Goal: Navigation & Orientation: Go to known website

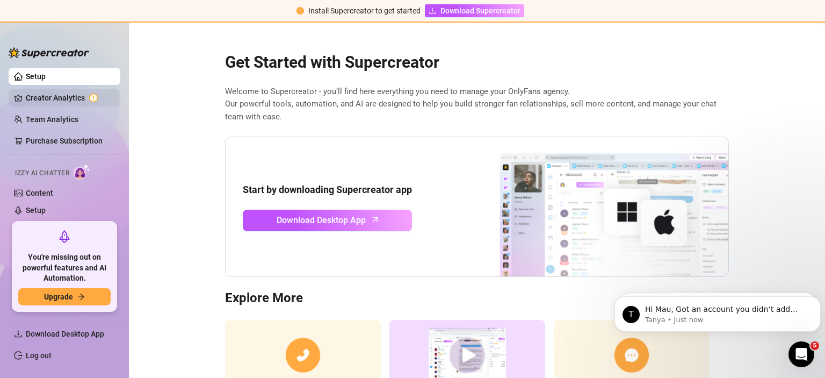
click at [68, 95] on link "Creator Analytics" at bounding box center [69, 97] width 86 height 17
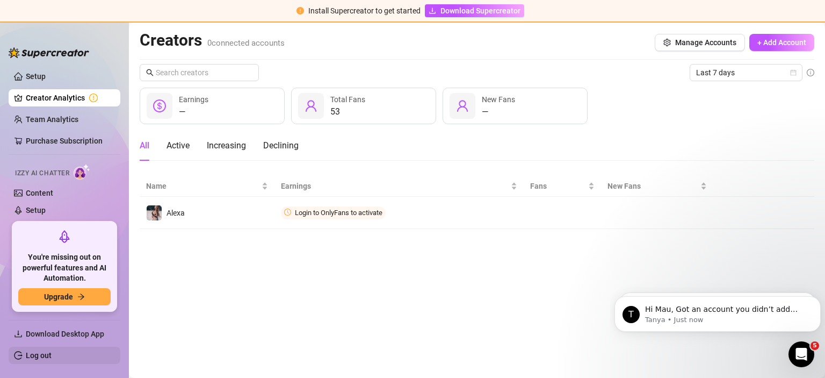
click at [30, 359] on link "Log out" at bounding box center [39, 355] width 26 height 9
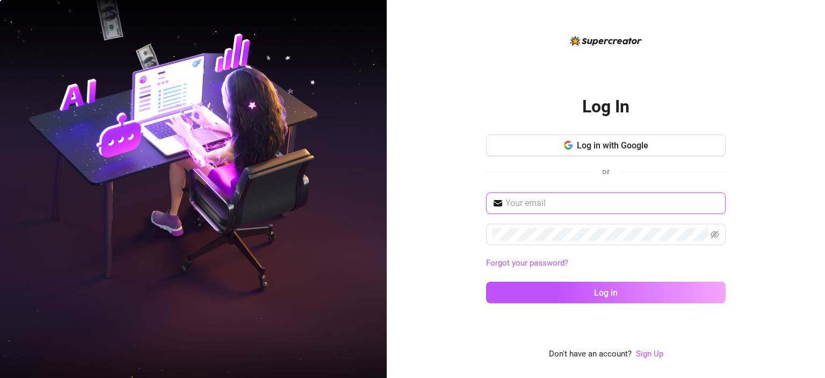
click at [549, 207] on input "text" at bounding box center [613, 203] width 214 height 13
paste input "[EMAIL_ADDRESS][DOMAIN_NAME]"
type input "[EMAIL_ADDRESS][DOMAIN_NAME]"
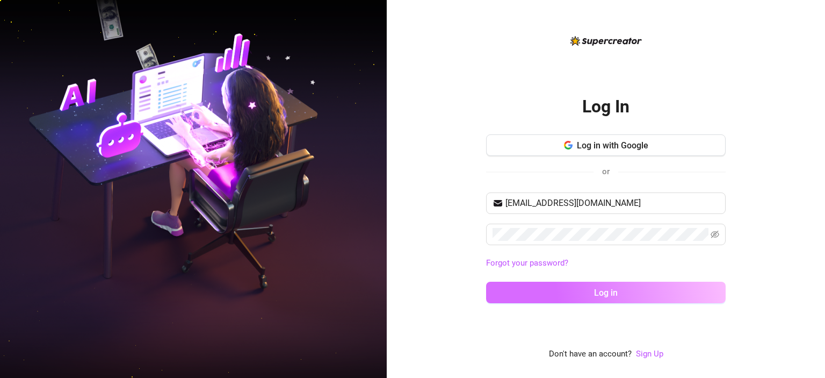
click at [598, 287] on button "Log in" at bounding box center [606, 292] width 240 height 21
